Goal: Communication & Community: Answer question/provide support

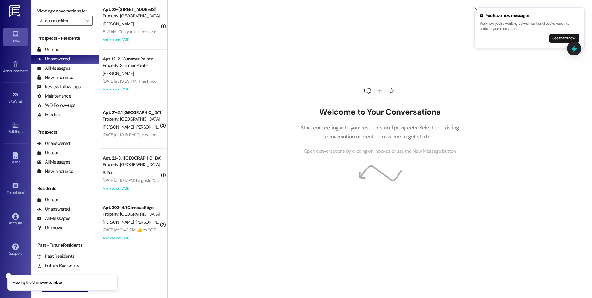
click at [6, 275] on button "Close toast" at bounding box center [9, 276] width 6 height 6
click at [50, 288] on icon "" at bounding box center [51, 287] width 5 height 5
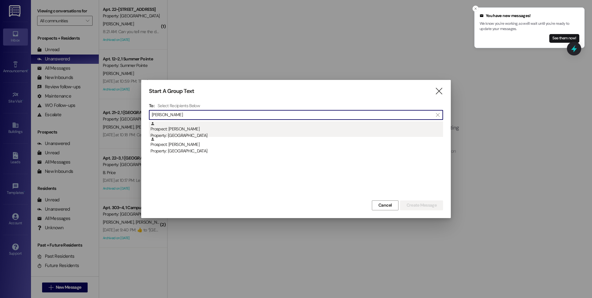
type input "[PERSON_NAME]"
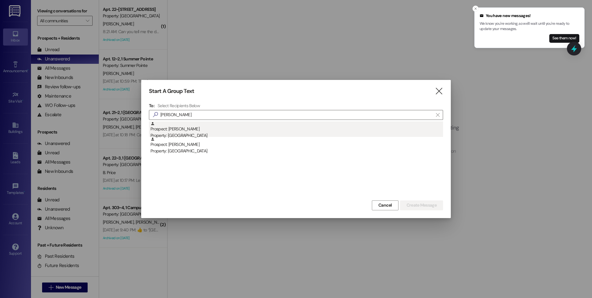
click at [183, 134] on div "Property: [GEOGRAPHIC_DATA]" at bounding box center [296, 135] width 292 height 6
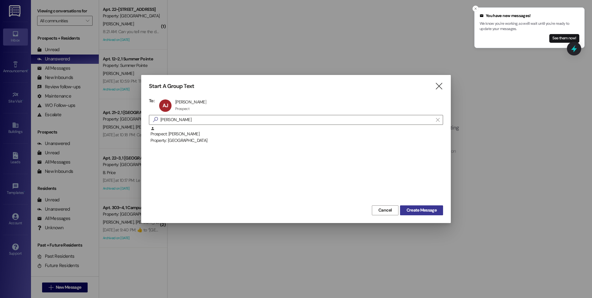
click at [429, 211] on span "Create Message" at bounding box center [421, 210] width 30 height 6
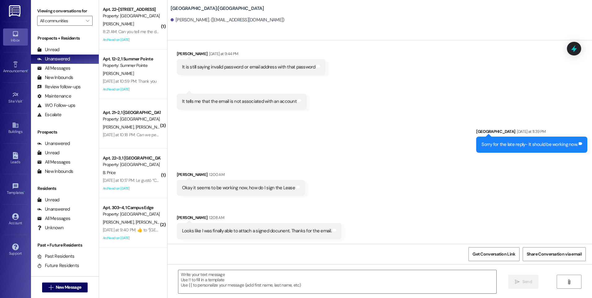
scroll to position [87, 0]
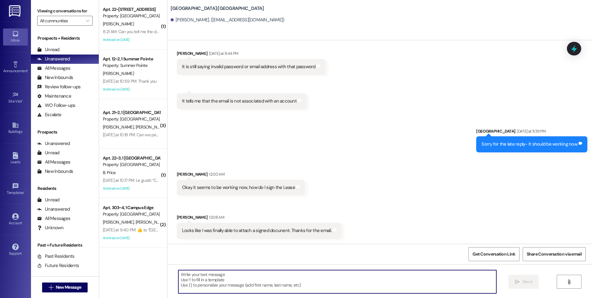
click at [280, 278] on textarea at bounding box center [337, 281] width 318 height 23
type textarea "A"
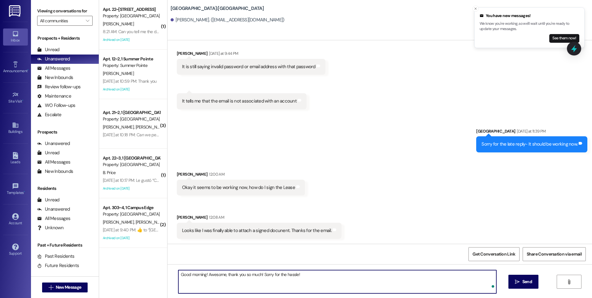
type textarea "Good morning! Awesome, thank you so much! Sorry for the hassle!"
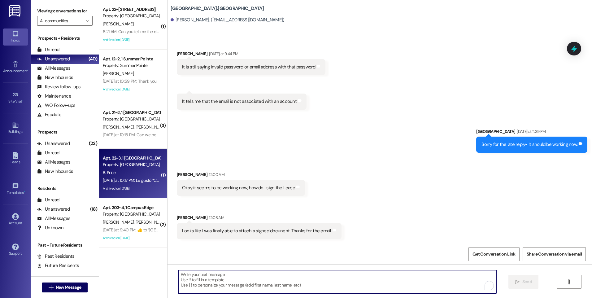
scroll to position [172, 0]
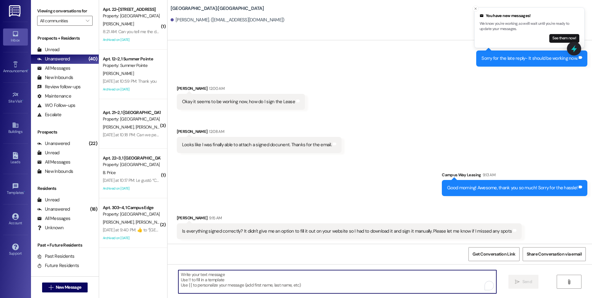
click at [261, 277] on textarea "To enrich screen reader interactions, please activate Accessibility in Grammarl…" at bounding box center [337, 281] width 318 height 23
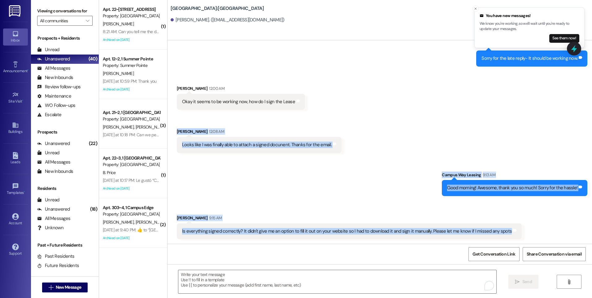
drag, startPoint x: 172, startPoint y: 122, endPoint x: 509, endPoint y: 233, distance: 354.6
click at [509, 233] on div "Sent via SMS Leasing Campus Way [DATE] at 9:43 PM Hey [PERSON_NAME] try this pa…" at bounding box center [379, 141] width 424 height 203
copy div "[PERSON_NAME] 12:08 AM Looks like I was finally able to attach a signed docunen…"
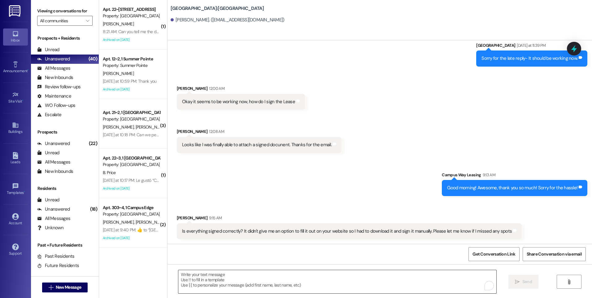
click at [373, 278] on textarea "To enrich screen reader interactions, please activate Accessibility in Grammarl…" at bounding box center [337, 281] width 318 height 23
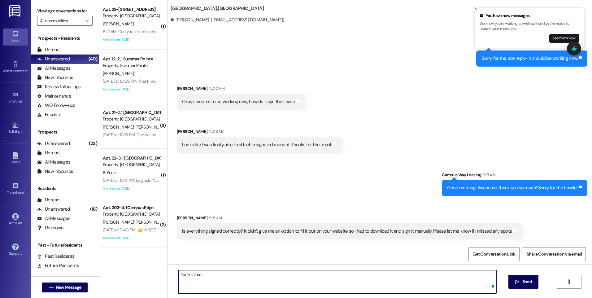
type textarea "You're all set."
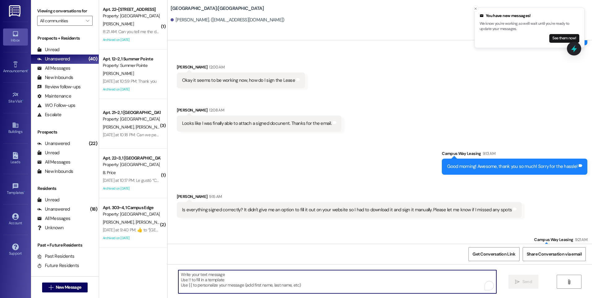
scroll to position [216, 0]
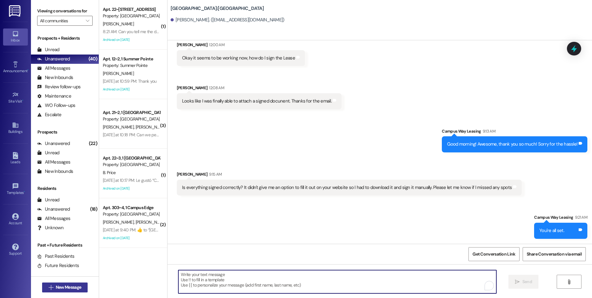
click at [73, 285] on span "New Message" at bounding box center [68, 287] width 25 height 6
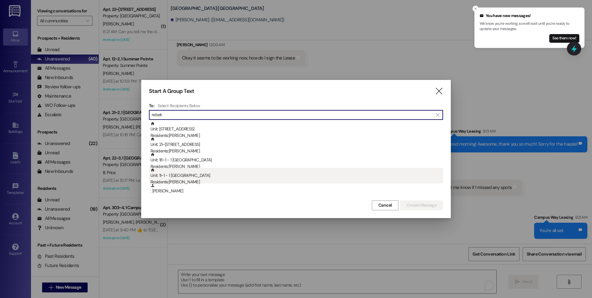
type input "rebek"
click at [213, 178] on div "Unit: 11~1 - 1 [GEOGRAPHIC_DATA] Residents: [PERSON_NAME]" at bounding box center [296, 177] width 292 height 18
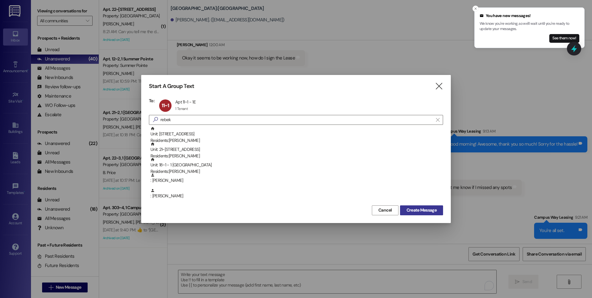
click at [436, 210] on span "Create Message" at bounding box center [421, 210] width 30 height 6
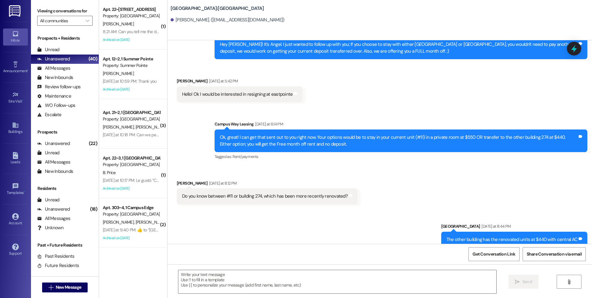
scroll to position [2830, 0]
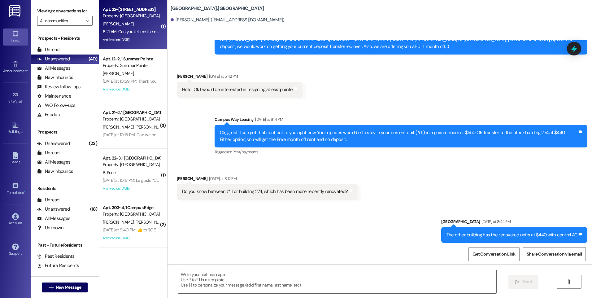
click at [136, 30] on div "8:21 AM: Can you tell me the door code of apartment 9 at [GEOGRAPHIC_DATA]? I d…" at bounding box center [233, 32] width 261 height 6
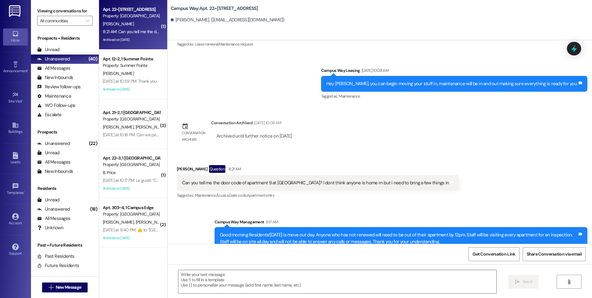
scroll to position [7682, 0]
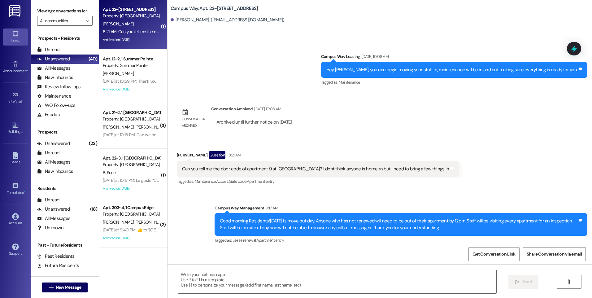
drag, startPoint x: 303, startPoint y: 221, endPoint x: 440, endPoint y: 225, distance: 137.2
click at [440, 249] on div "Received via SMS [PERSON_NAME] Question 9:18 AM Can you tell me the door code o…" at bounding box center [379, 276] width 424 height 54
click at [305, 275] on textarea at bounding box center [337, 281] width 318 height 23
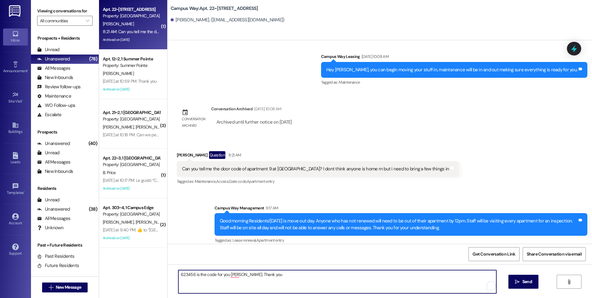
type textarea "623456 is the code for you, [PERSON_NAME]. Thank you"
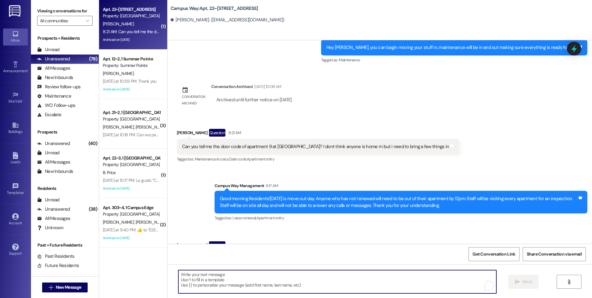
scroll to position [7725, 0]
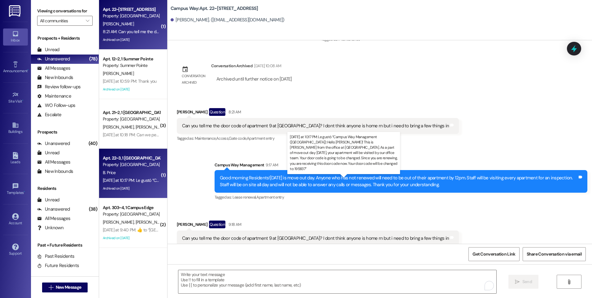
click at [119, 179] on div "[DATE] at 10:17 PM: Le gustó “Campus Way Management ([GEOGRAPHIC_DATA]): Hello …" at bounding box center [460, 180] width 715 height 6
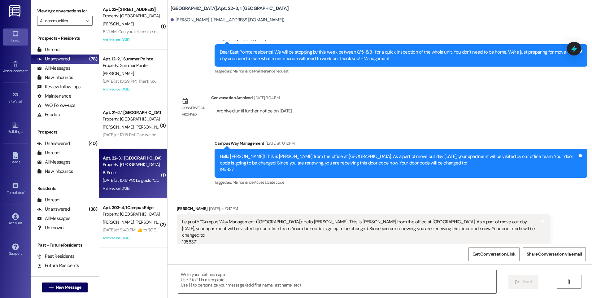
scroll to position [4483, 0]
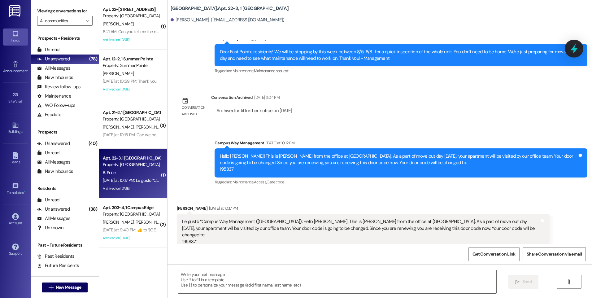
click at [573, 50] on icon at bounding box center [573, 49] width 7 height 10
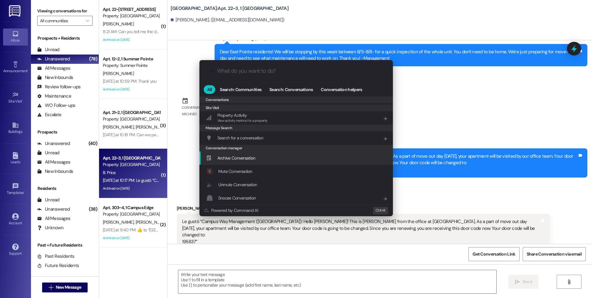
scroll to position [259, 0]
click at [260, 155] on div "Archive Conversation Add shortcut" at bounding box center [296, 157] width 181 height 7
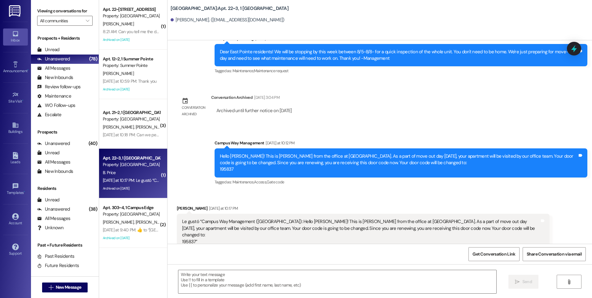
scroll to position [4483, 0]
